Goal: Find specific page/section: Find specific page/section

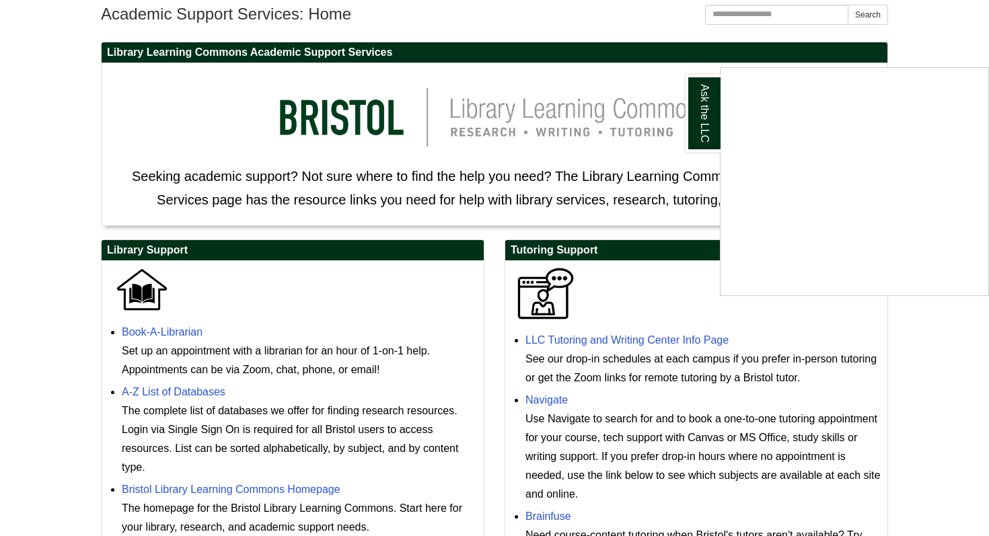
scroll to position [180, 0]
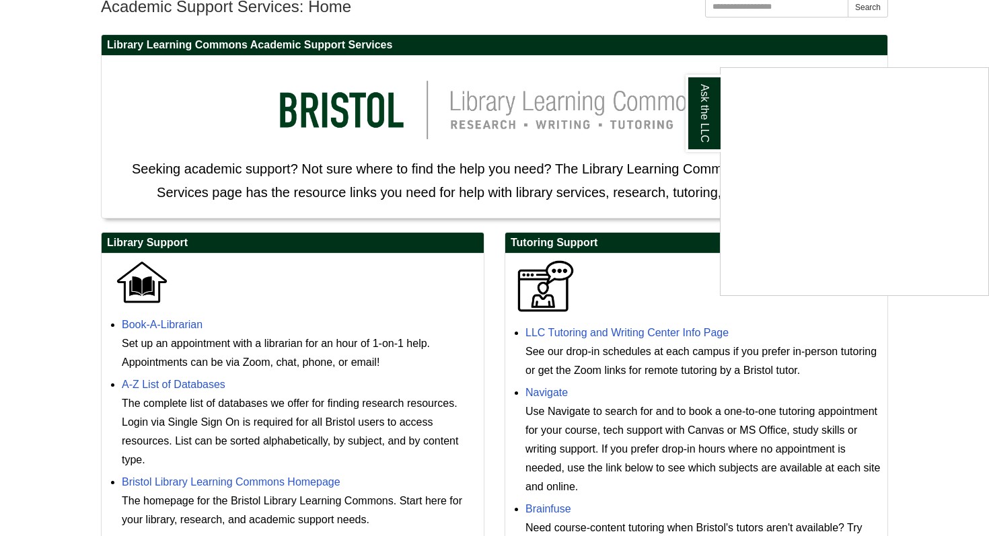
click at [577, 332] on div "Ask the LLC" at bounding box center [494, 268] width 989 height 536
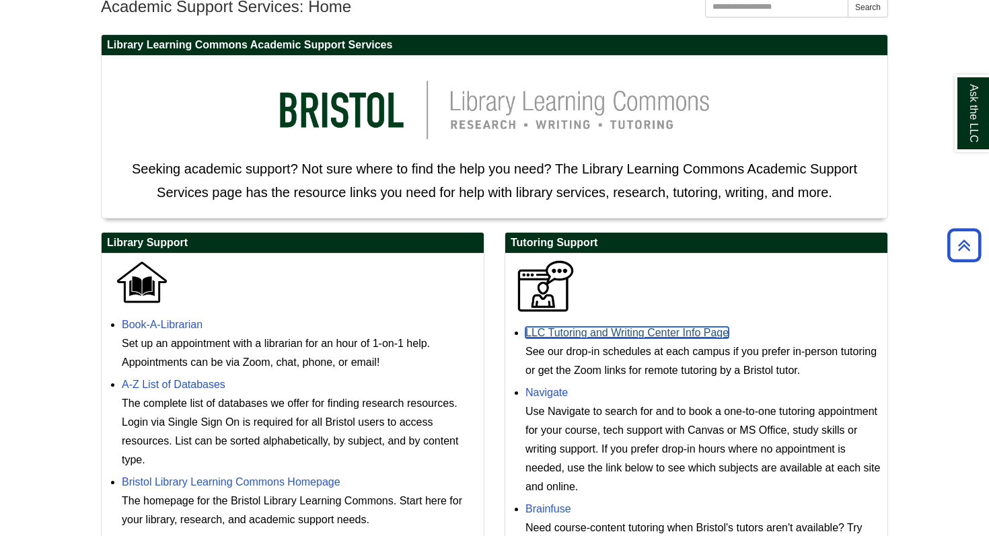
click at [577, 332] on link "LLC Tutoring and Writing Center Info Page" at bounding box center [627, 332] width 203 height 11
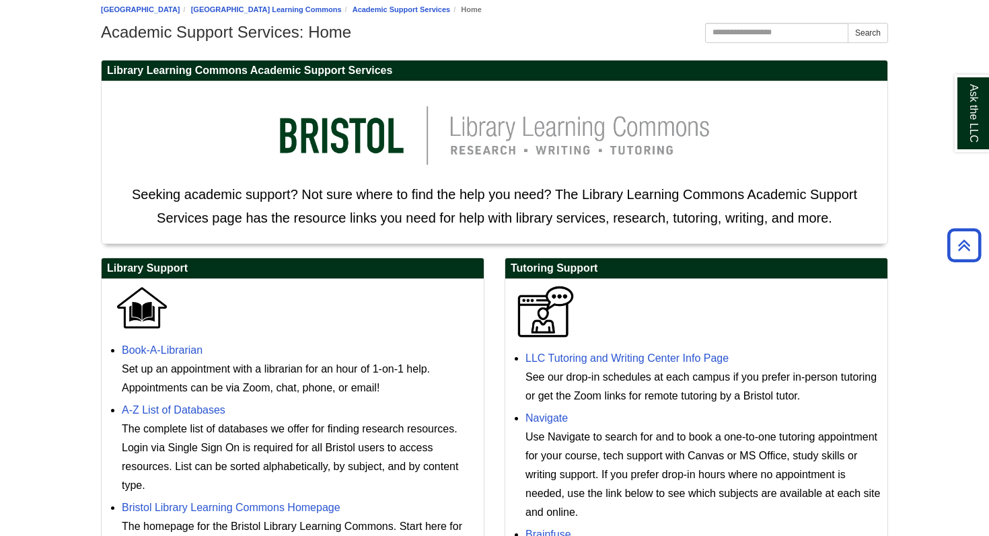
scroll to position [130, 0]
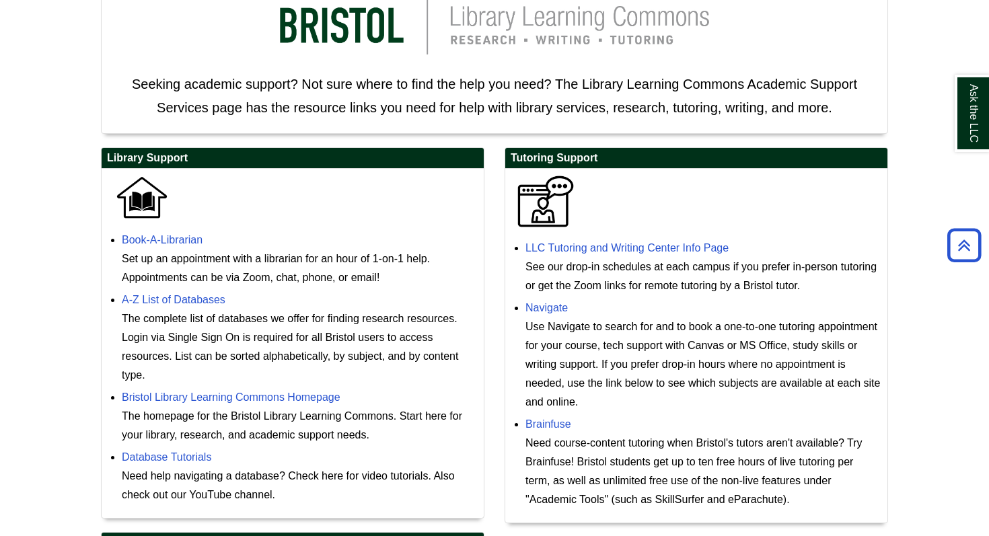
scroll to position [269, 0]
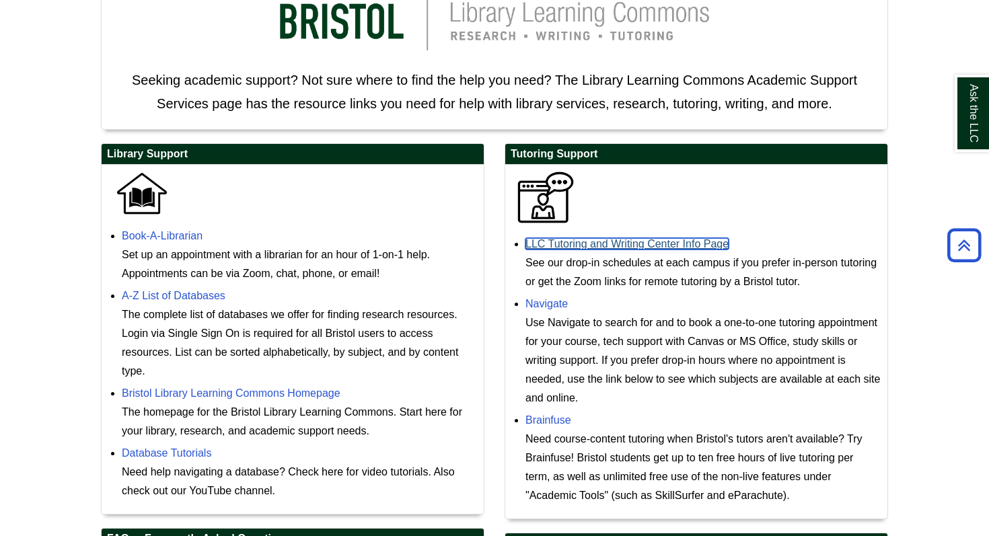
click at [631, 250] on link "LLC Tutoring and Writing Center Info Page" at bounding box center [627, 243] width 203 height 11
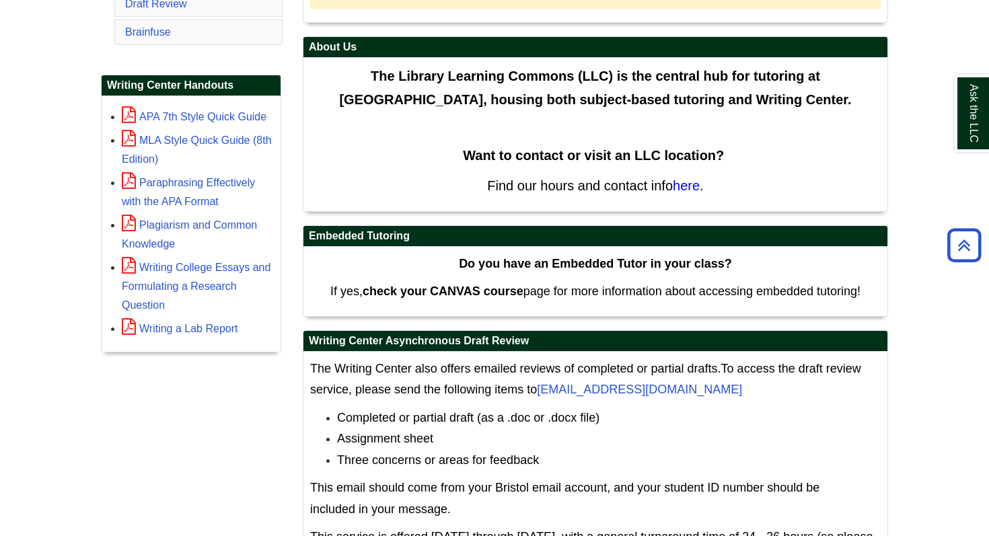
scroll to position [377, 0]
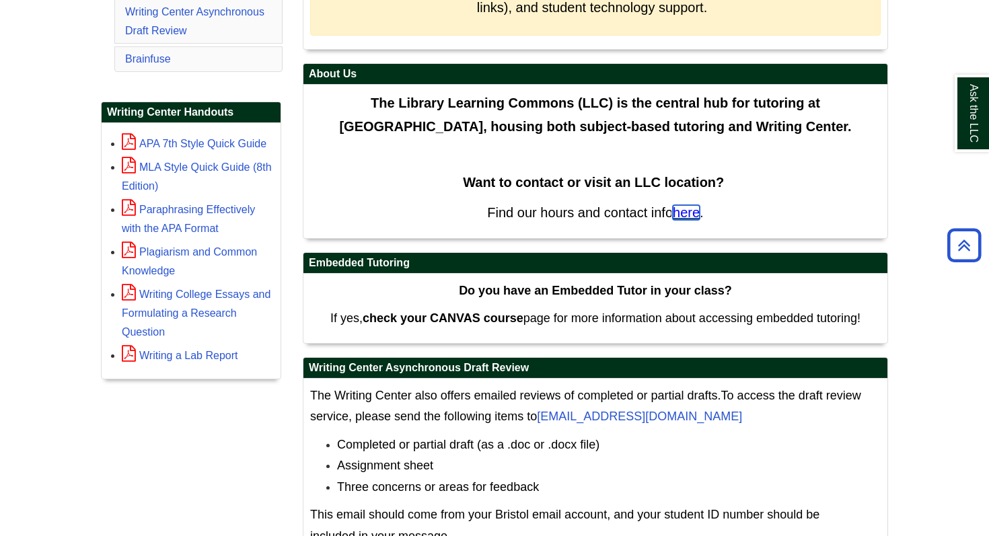
click at [691, 213] on span "here" at bounding box center [686, 212] width 27 height 15
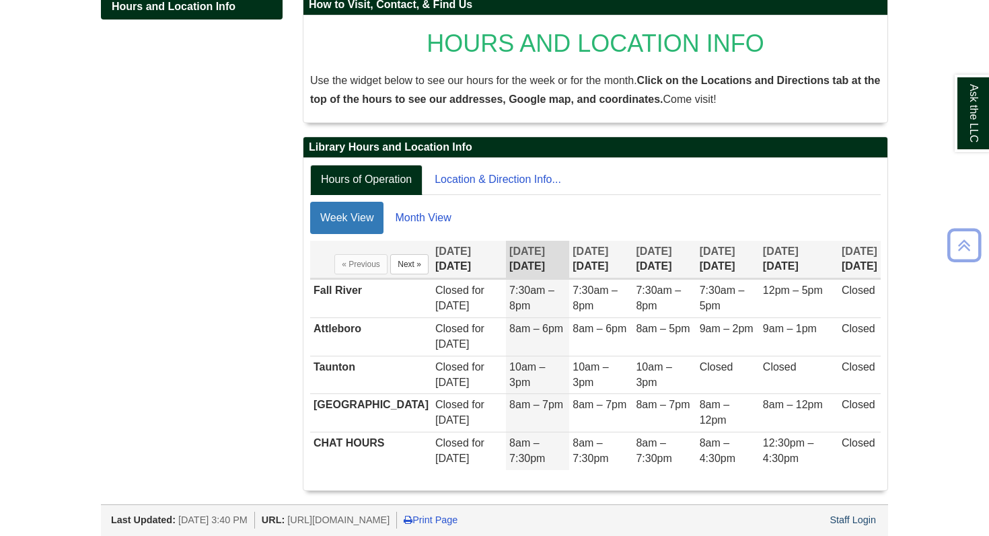
scroll to position [217, 0]
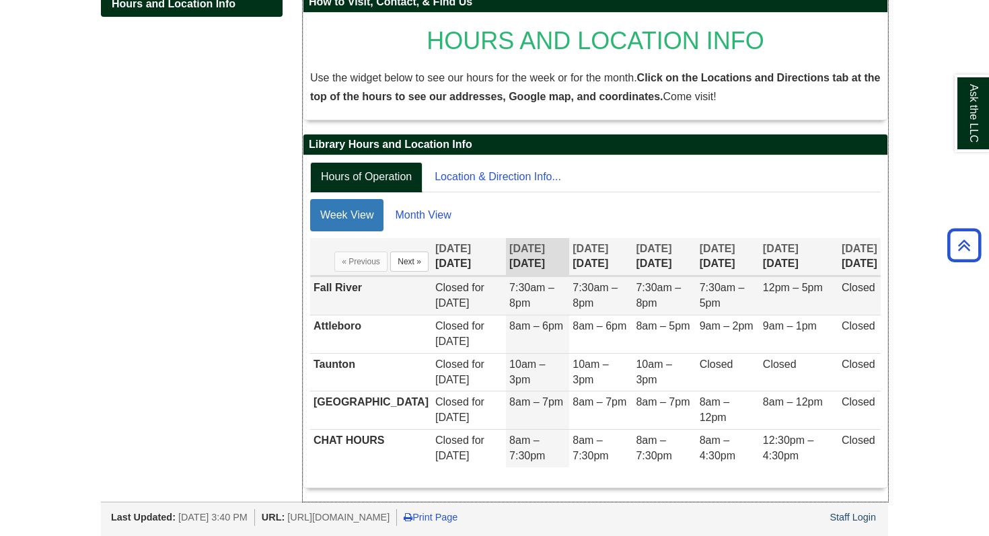
click at [720, 295] on td "7:30am – 5pm" at bounding box center [727, 296] width 63 height 38
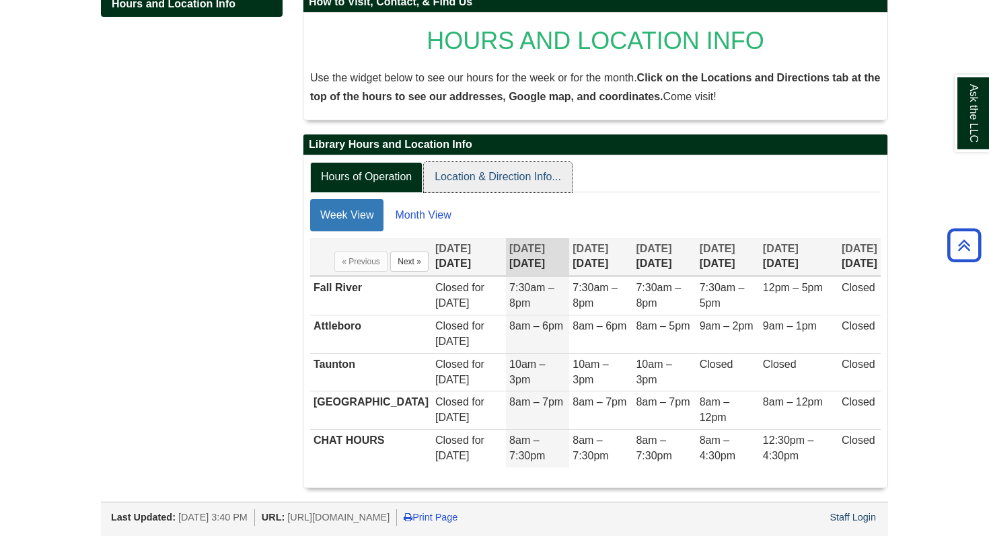
click at [525, 179] on link "Location & Direction Info..." at bounding box center [498, 177] width 148 height 30
